Goal: Task Accomplishment & Management: Use online tool/utility

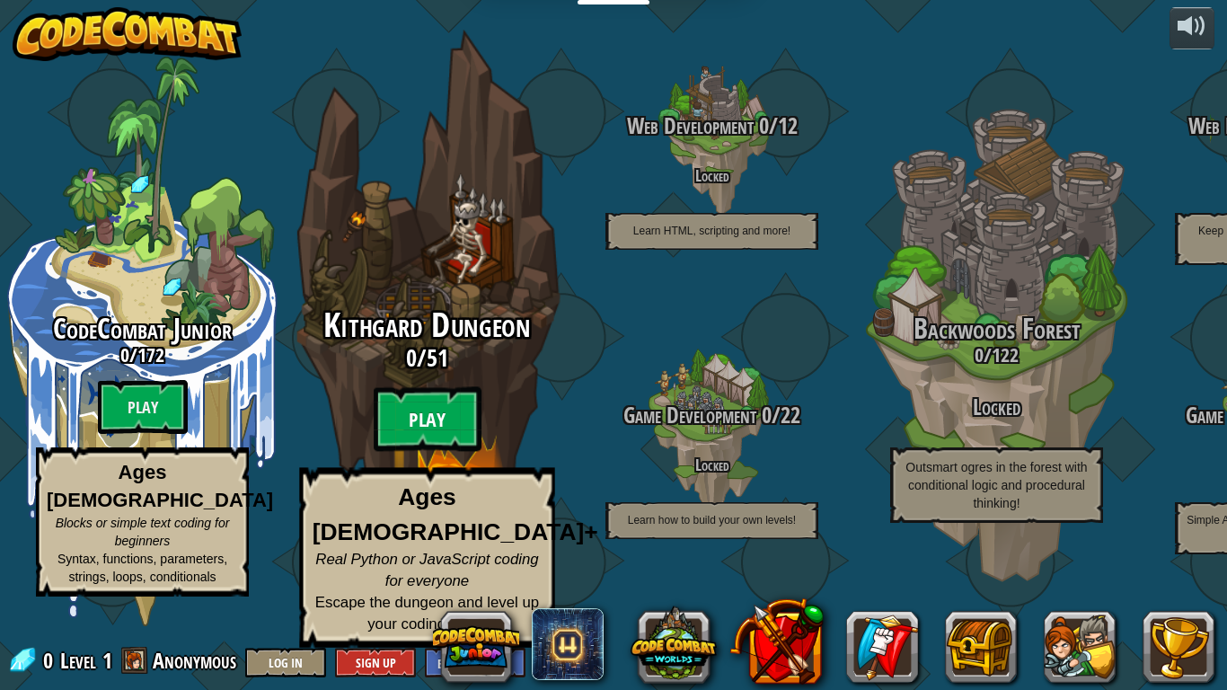
click at [433, 447] on btn "Play" at bounding box center [428, 419] width 108 height 65
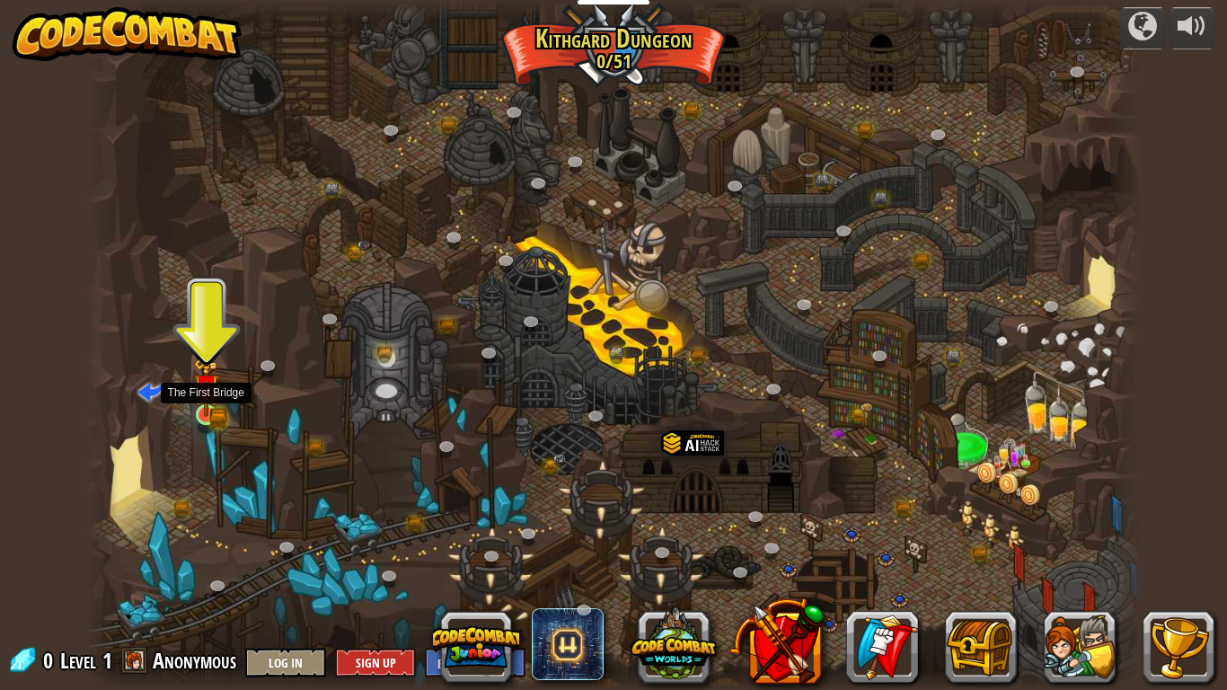
click at [204, 385] on img at bounding box center [206, 387] width 27 height 58
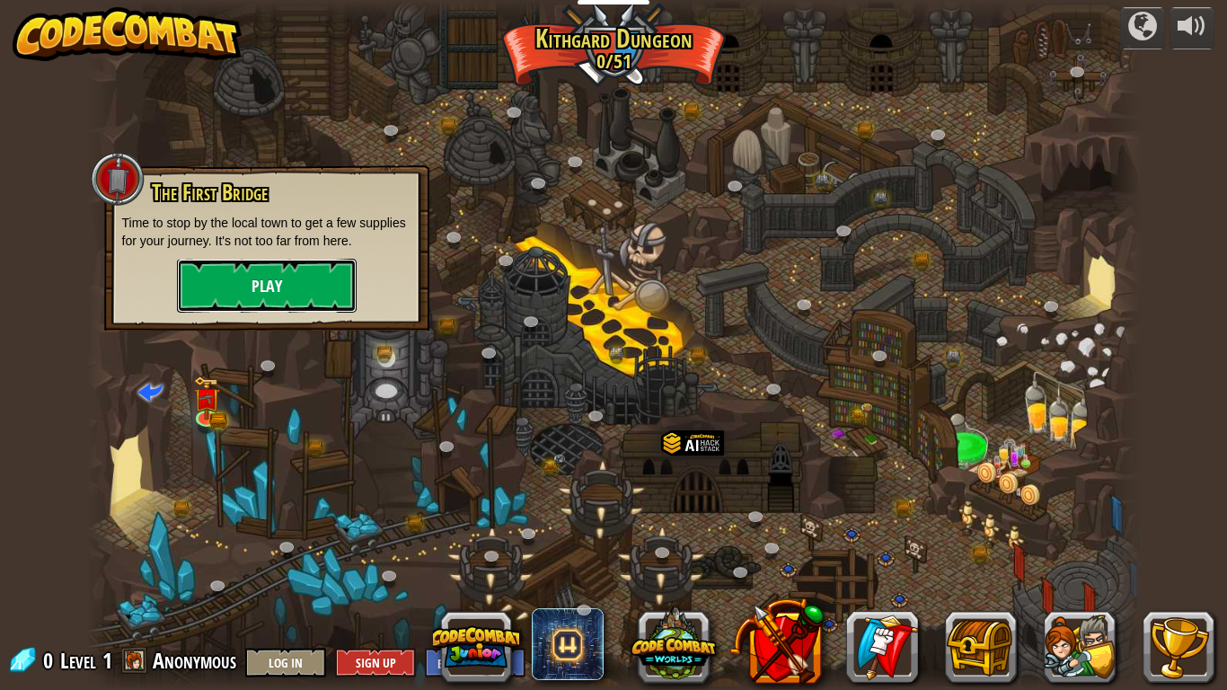
click at [303, 290] on button "Play" at bounding box center [267, 286] width 180 height 54
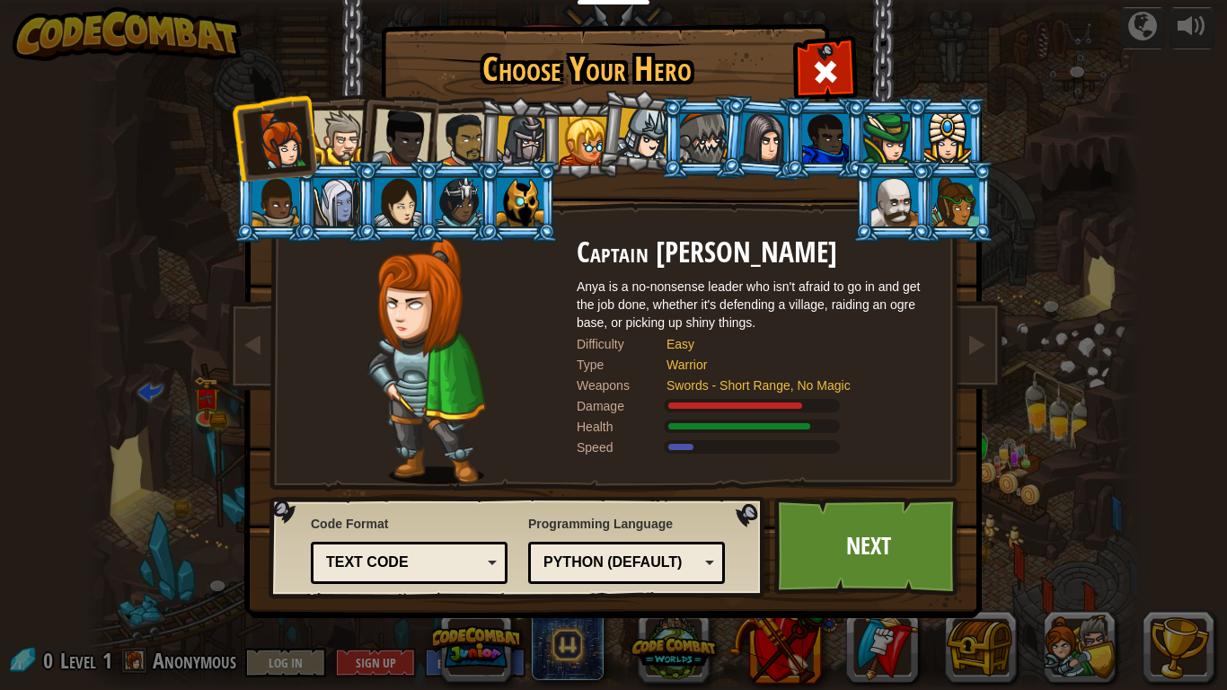
click at [535, 146] on div at bounding box center [521, 141] width 51 height 51
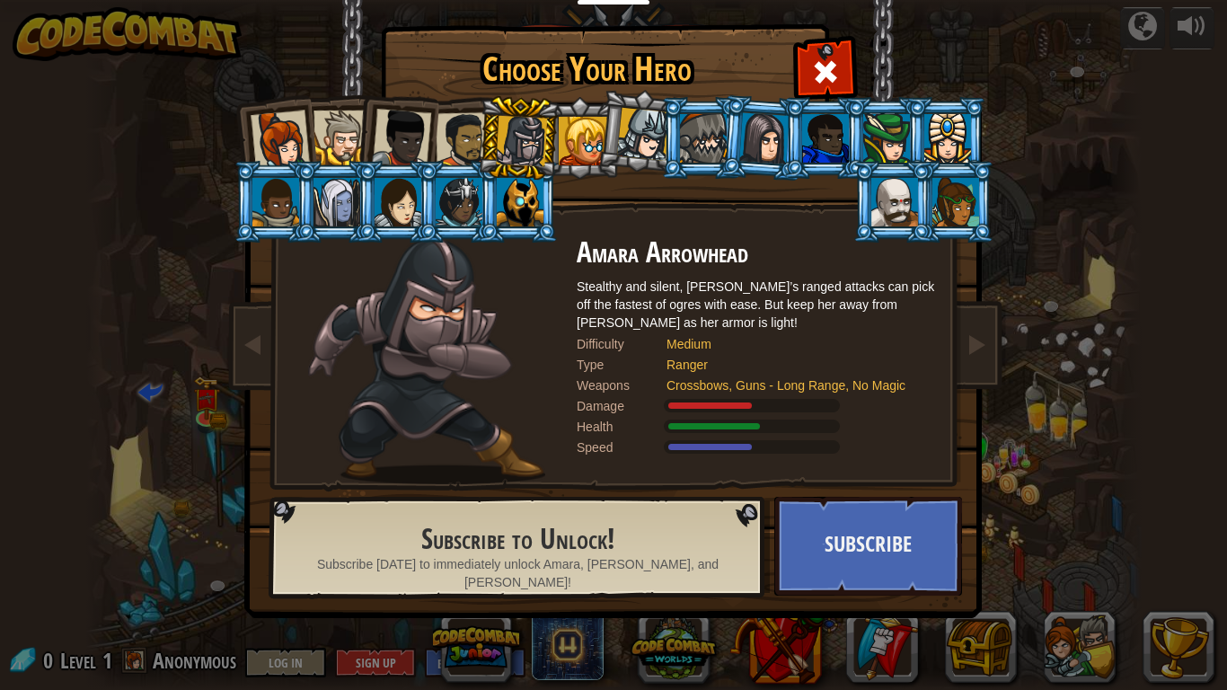
click at [676, 142] on li at bounding box center [701, 138] width 81 height 82
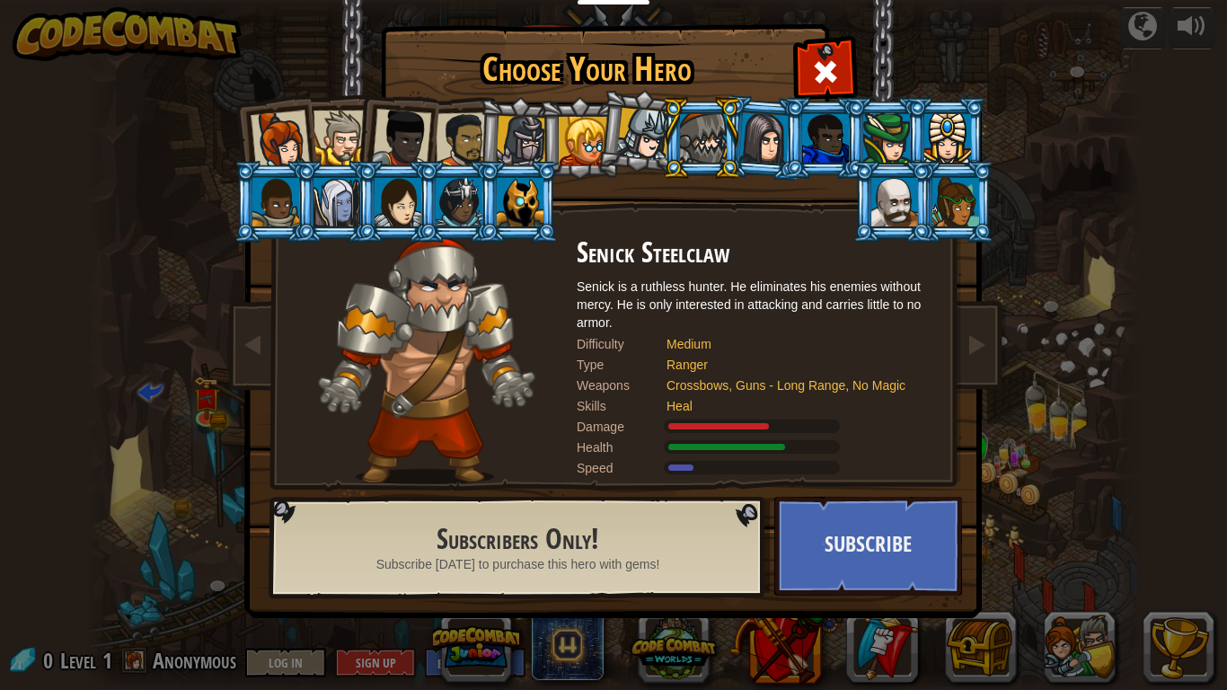
click at [464, 136] on div at bounding box center [464, 140] width 56 height 56
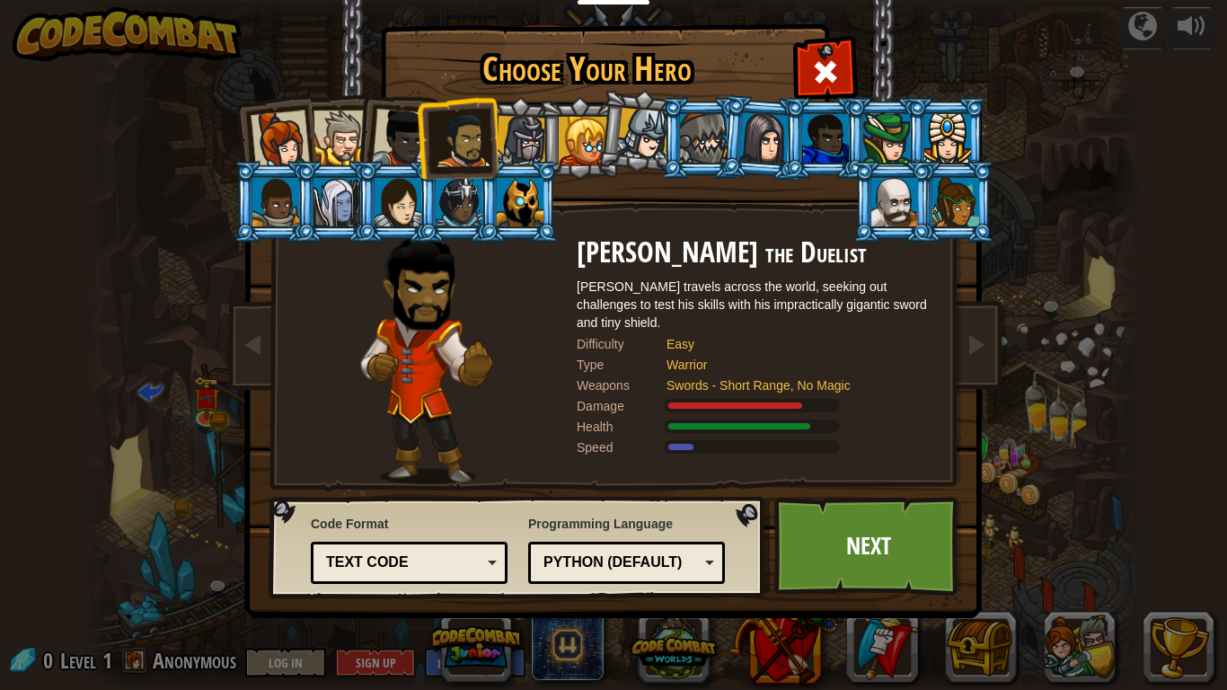
click at [419, 126] on li at bounding box center [457, 138] width 83 height 84
click at [346, 123] on div at bounding box center [341, 138] width 55 height 55
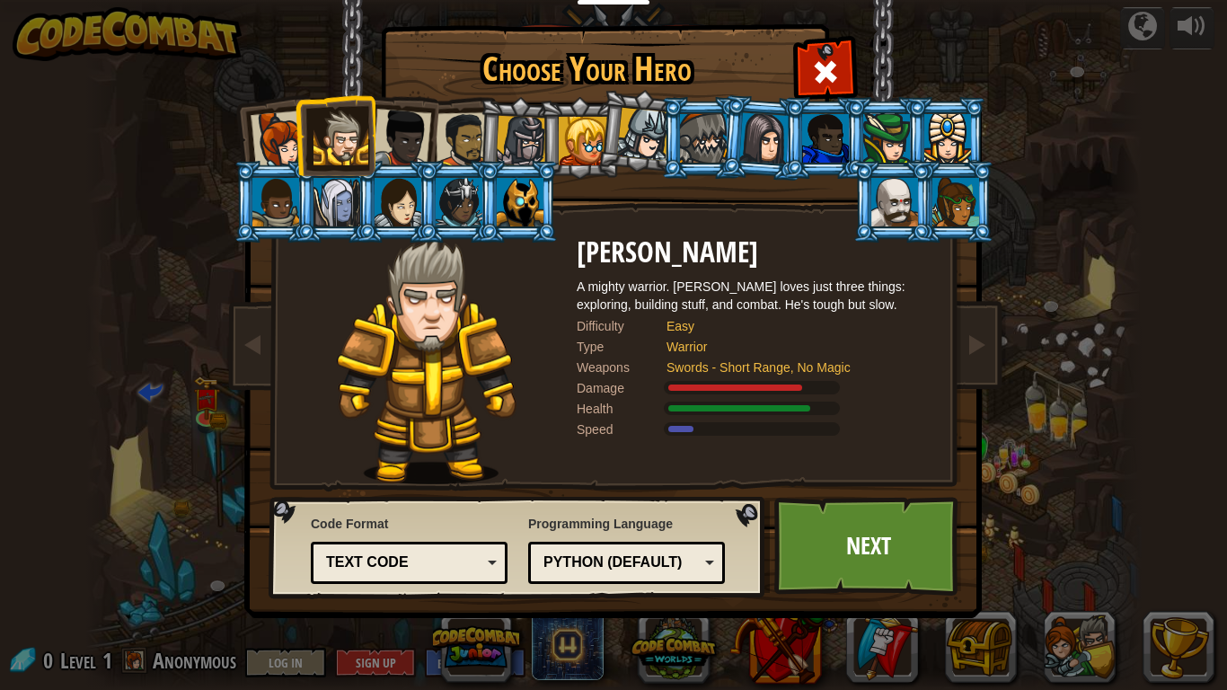
click at [447, 137] on div at bounding box center [464, 140] width 56 height 56
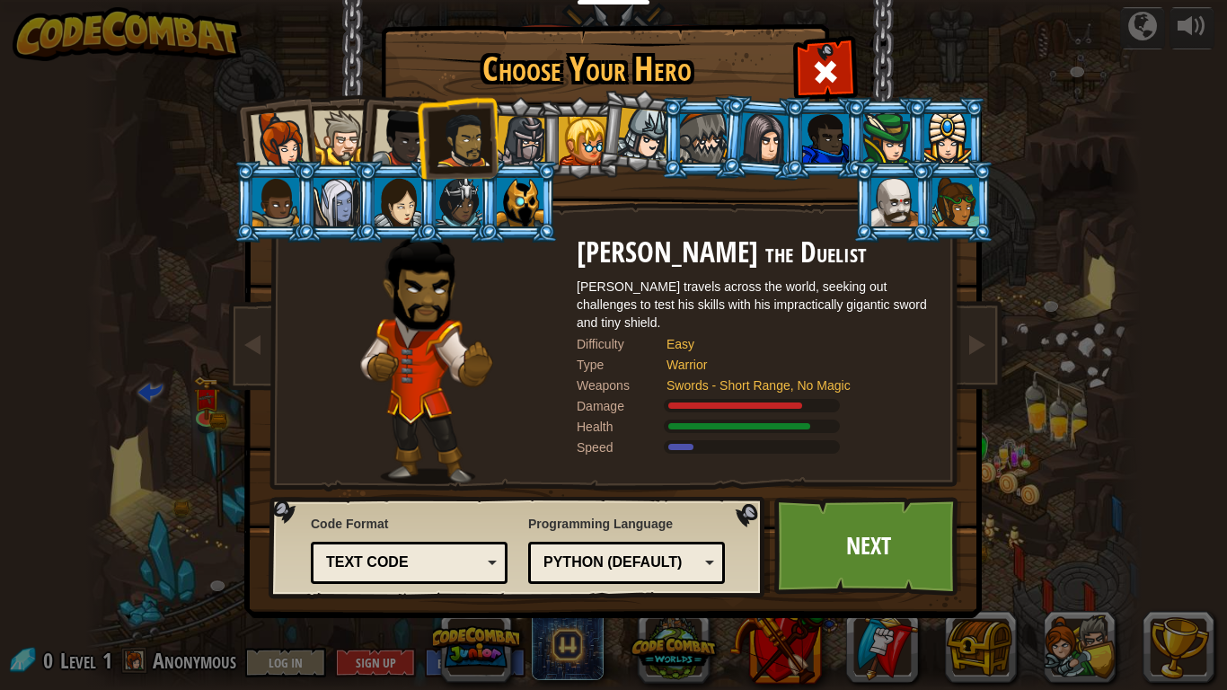
click at [286, 129] on div at bounding box center [280, 140] width 59 height 59
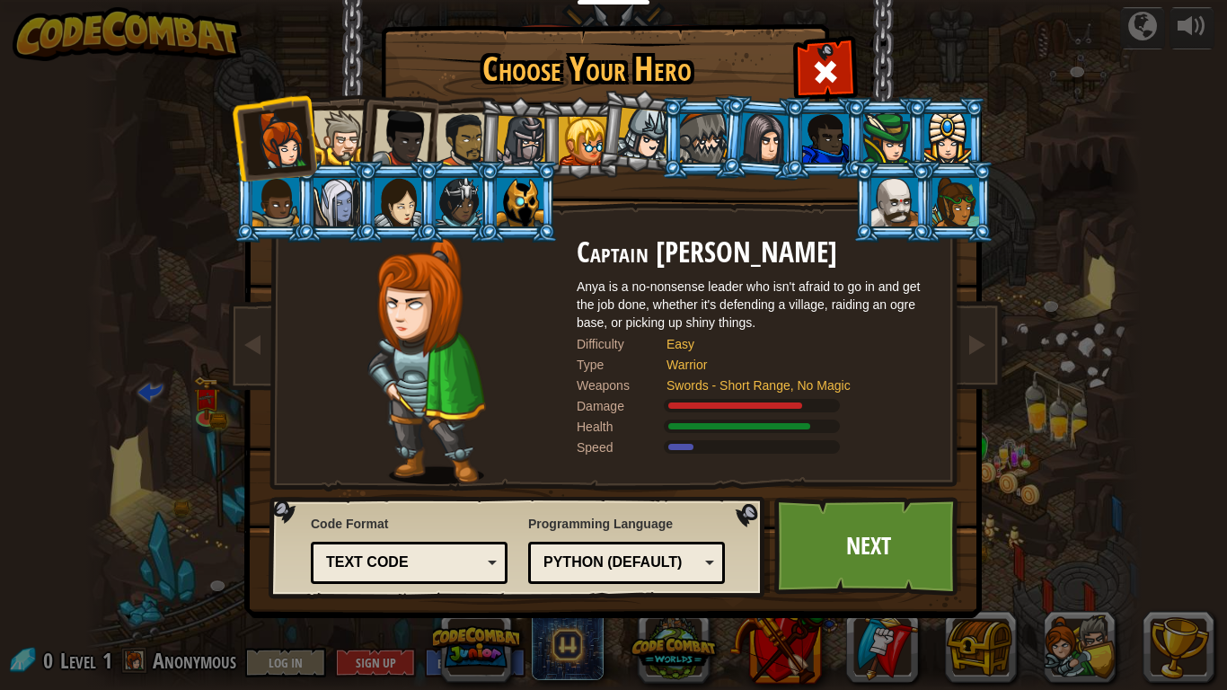
click at [421, 143] on div at bounding box center [401, 138] width 59 height 59
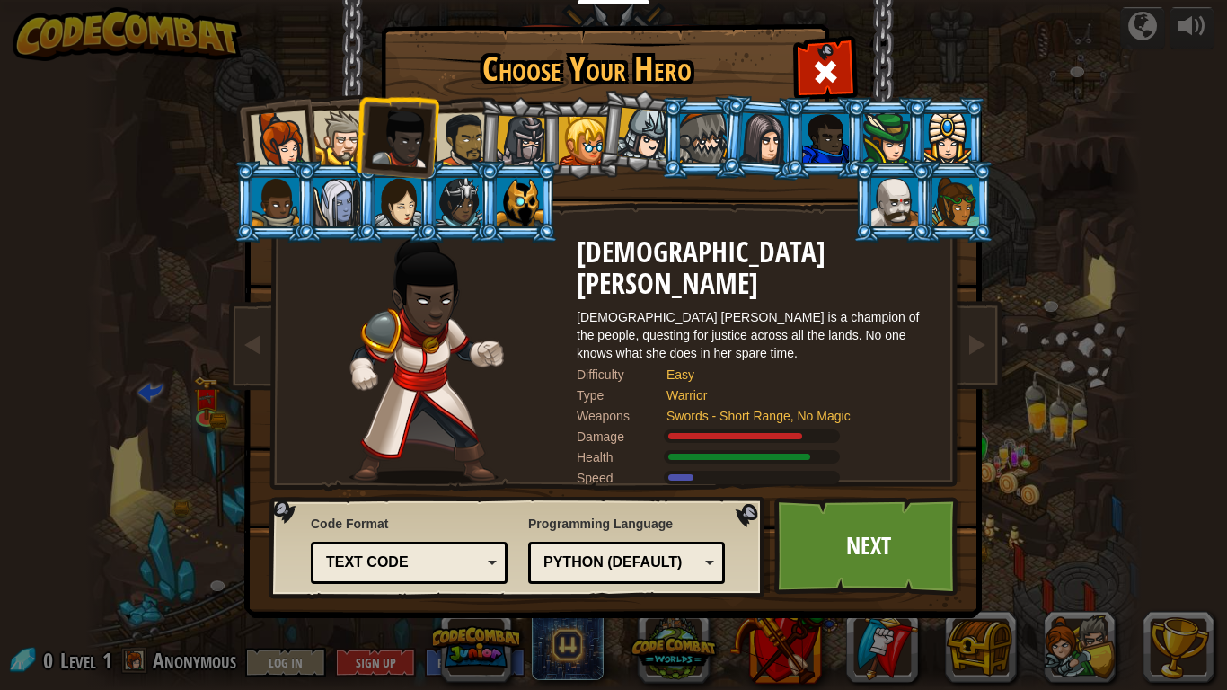
click at [466, 137] on div at bounding box center [464, 140] width 56 height 56
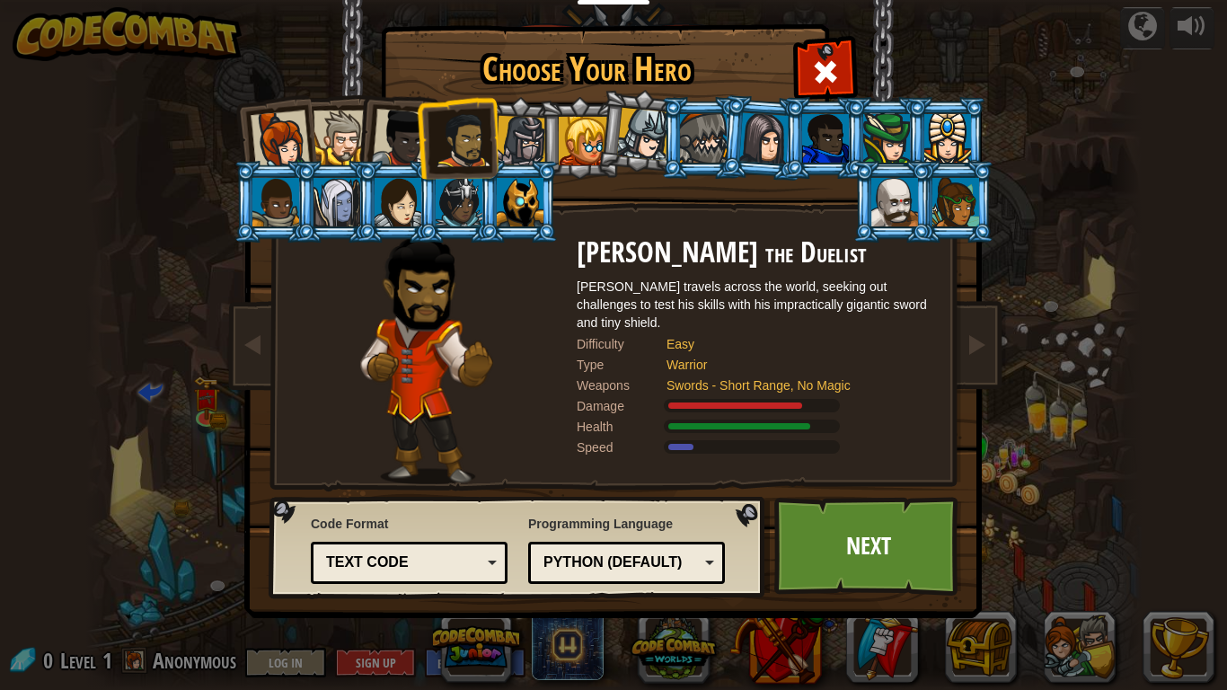
click at [948, 208] on div at bounding box center [956, 202] width 47 height 49
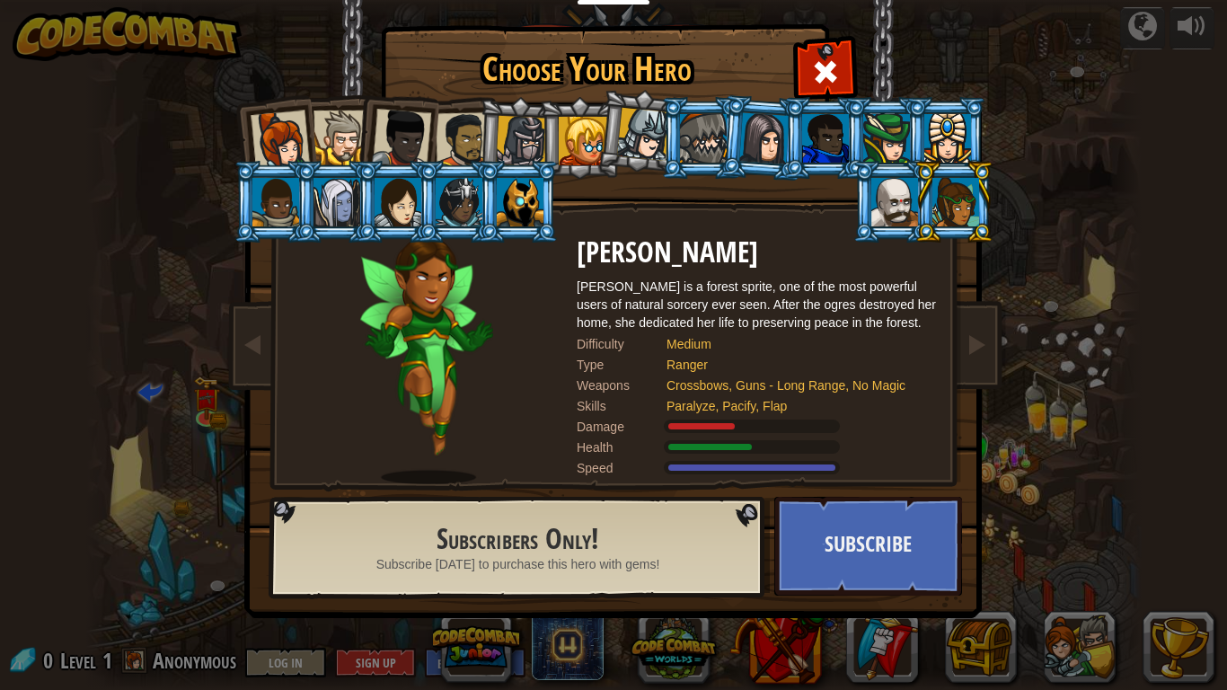
click at [453, 129] on div at bounding box center [464, 140] width 56 height 56
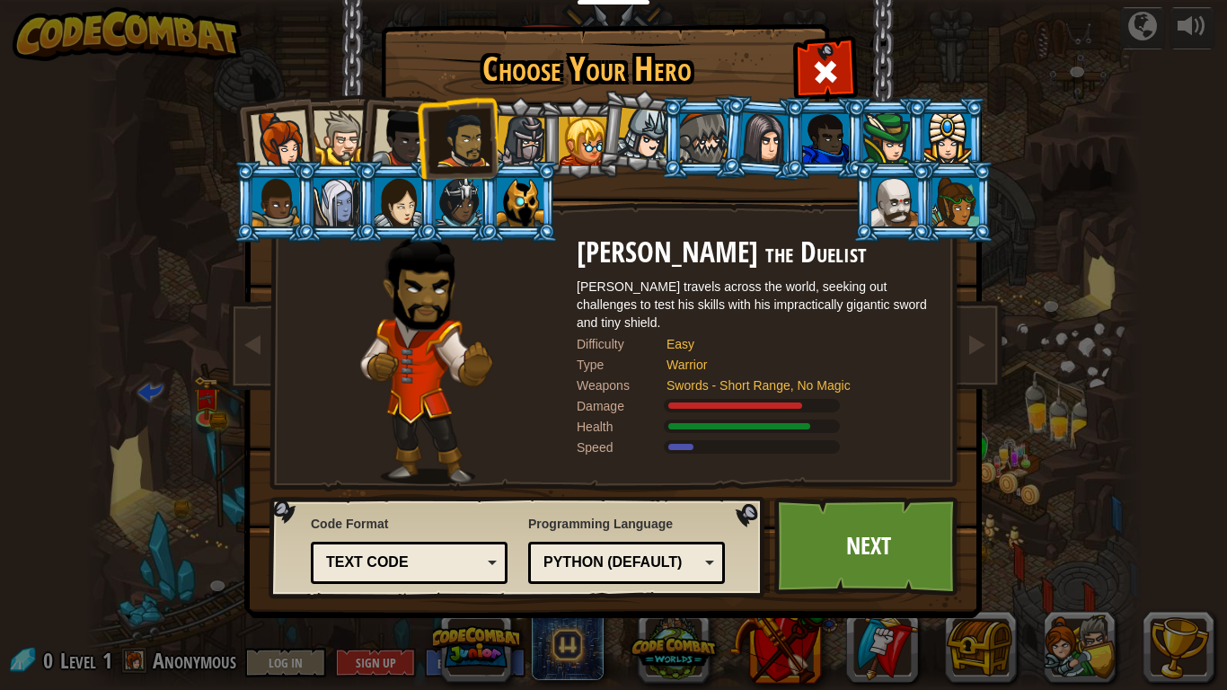
click at [402, 126] on div at bounding box center [401, 138] width 59 height 59
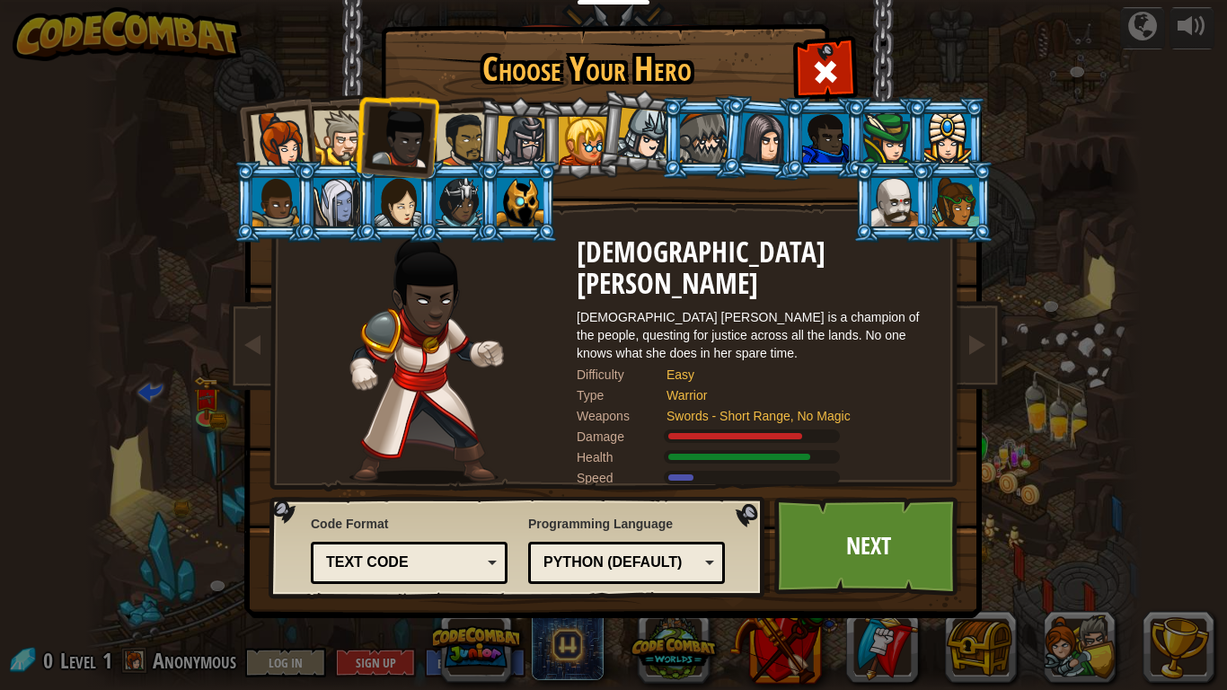
click at [357, 146] on li at bounding box center [396, 135] width 88 height 88
click at [350, 142] on div at bounding box center [341, 138] width 55 height 55
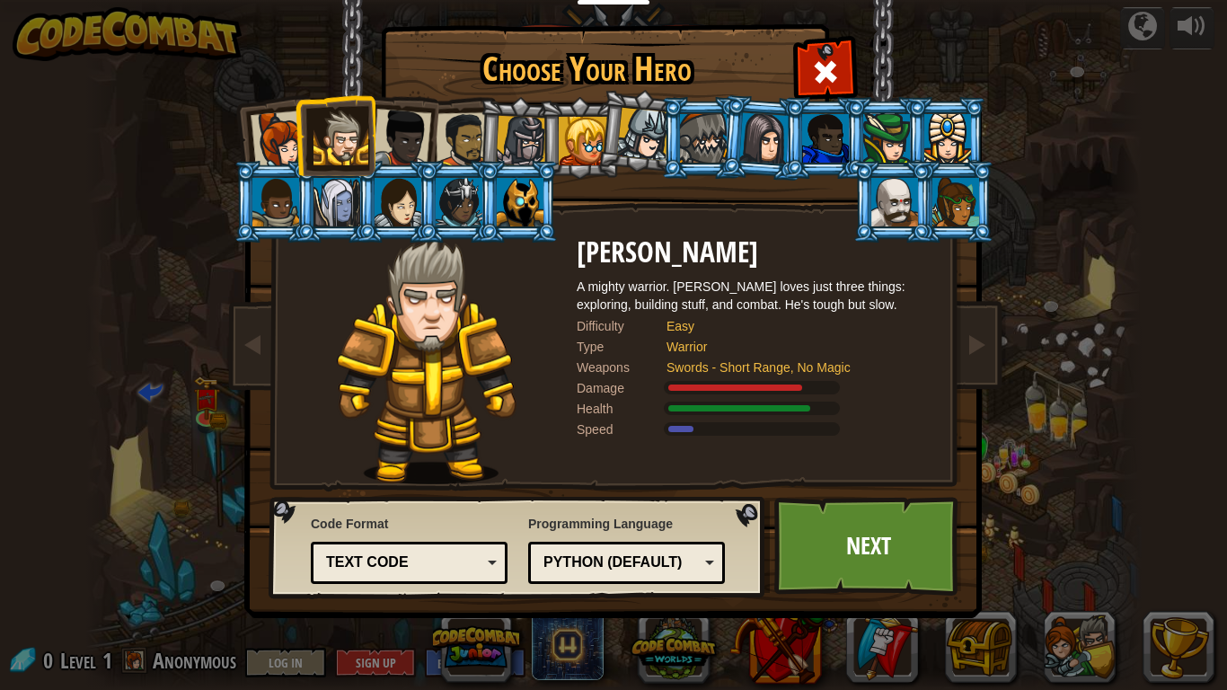
click at [286, 138] on div at bounding box center [280, 140] width 59 height 59
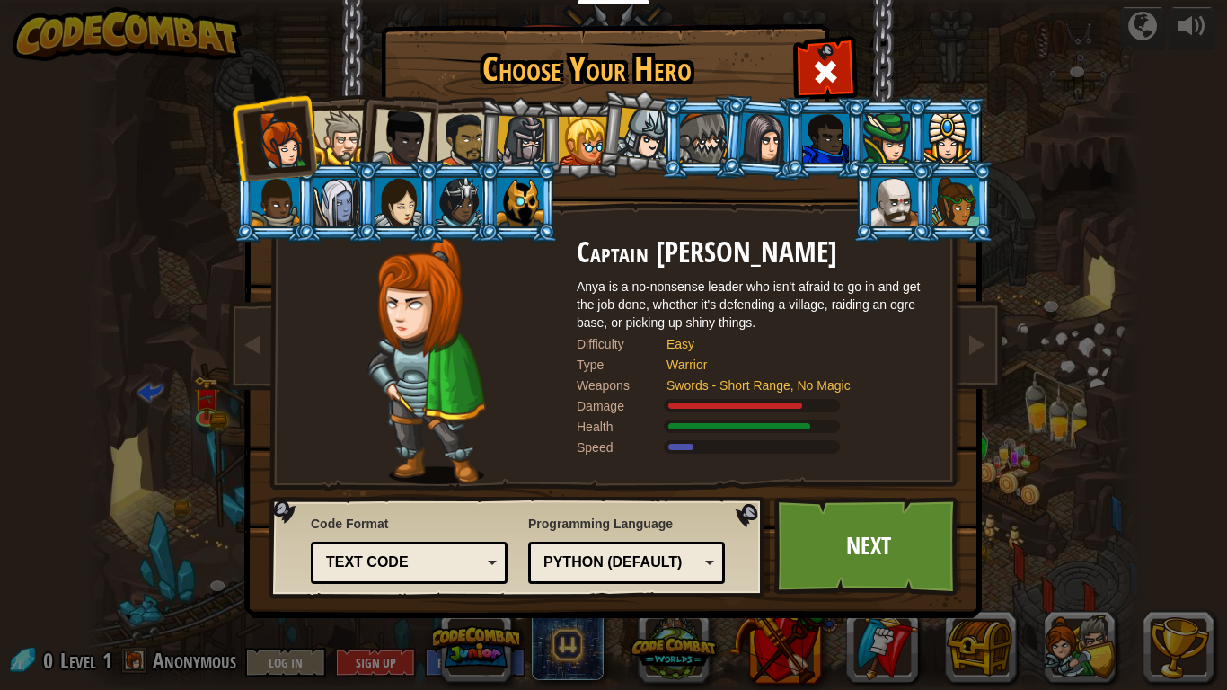
click at [554, 137] on li at bounding box center [579, 138] width 81 height 82
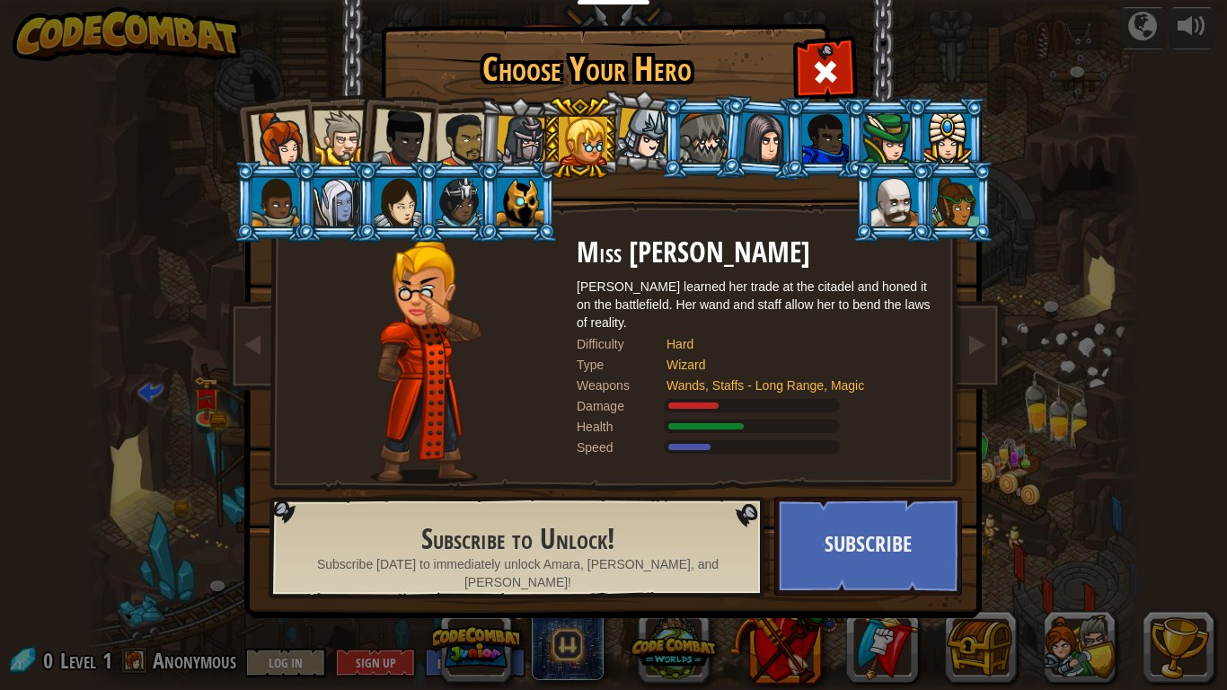
click at [446, 132] on div at bounding box center [464, 140] width 56 height 56
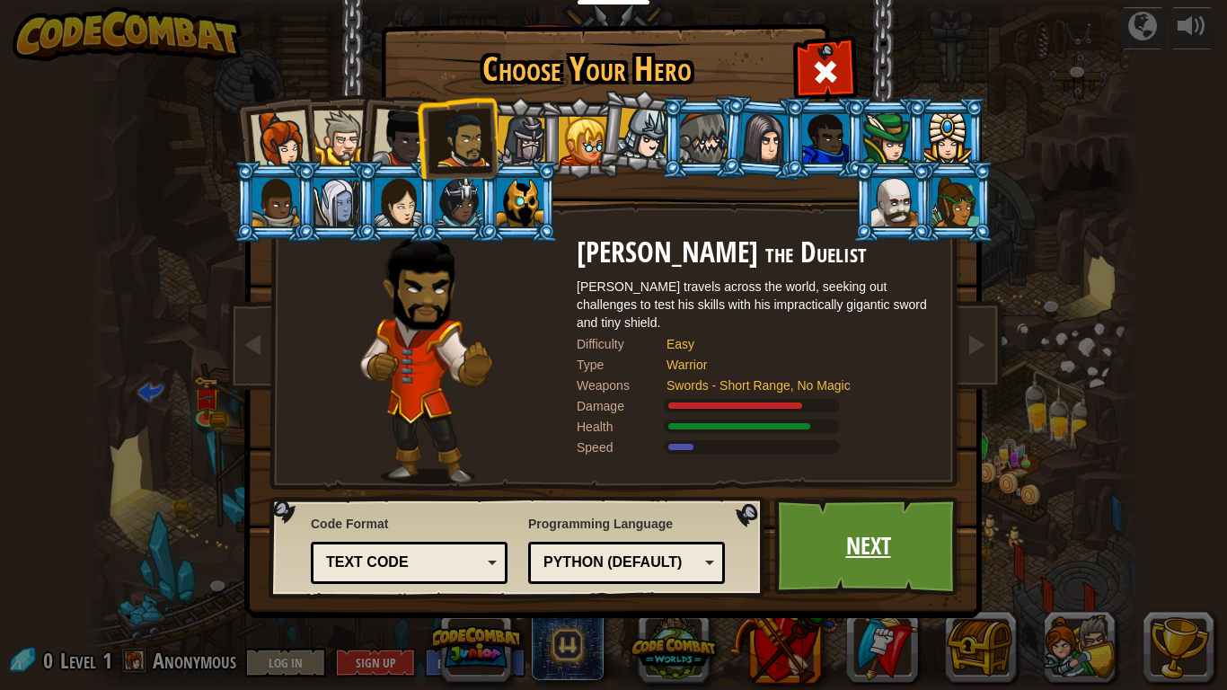
click at [827, 560] on link "Next" at bounding box center [868, 546] width 188 height 99
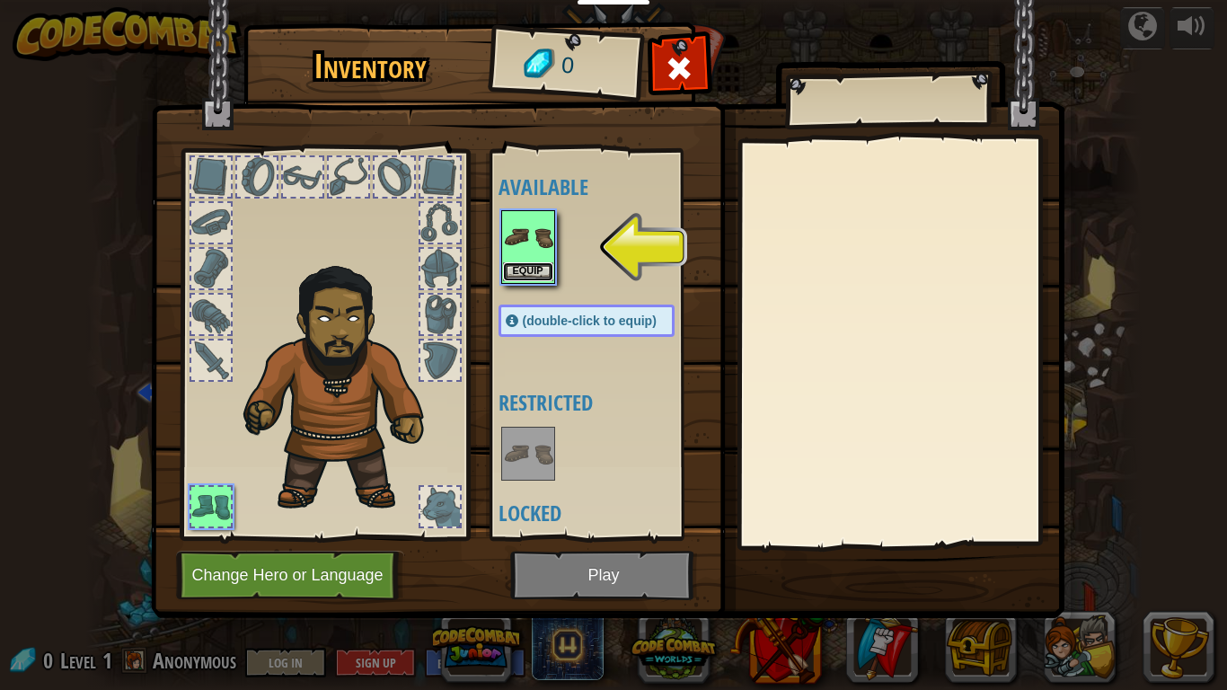
click at [529, 265] on button "Equip" at bounding box center [528, 271] width 50 height 19
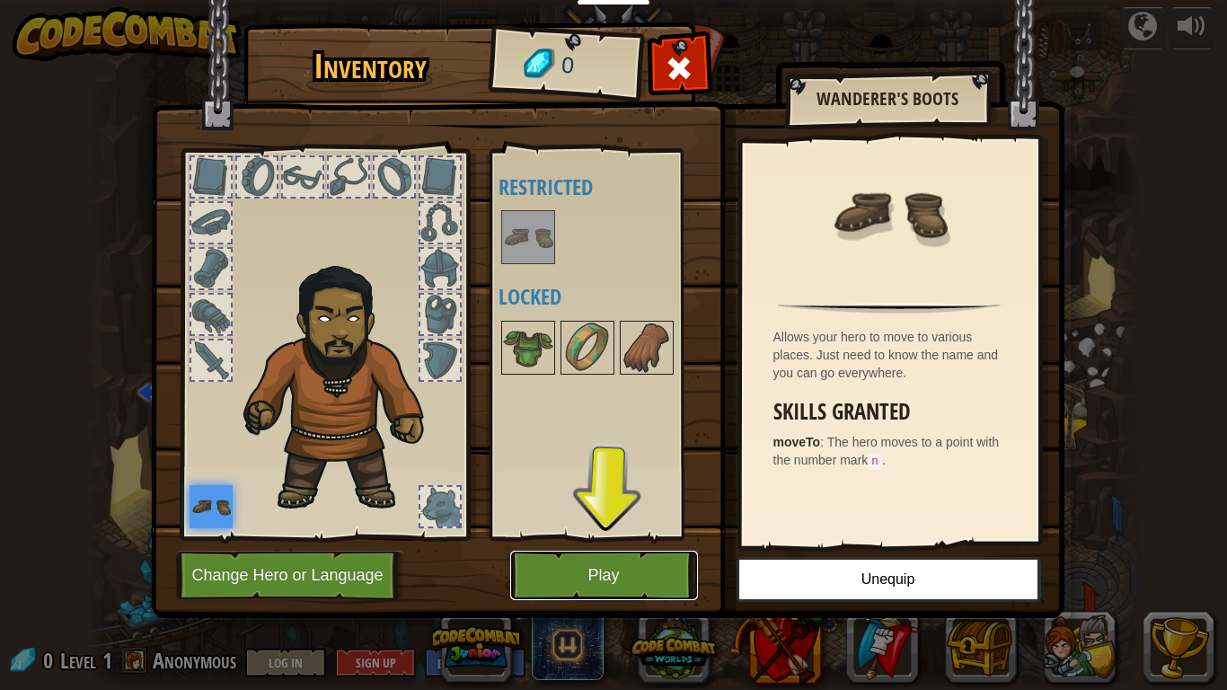
click at [635, 574] on button "Play" at bounding box center [604, 575] width 188 height 49
